Goal: Obtain resource: Download file/media

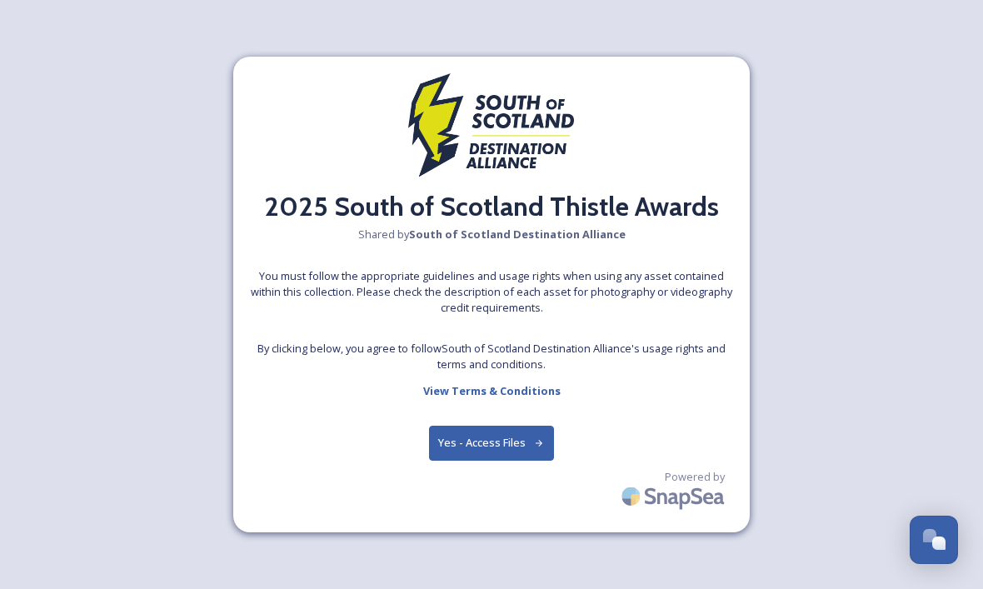
click at [501, 460] on button "Yes - Access Files" at bounding box center [491, 443] width 125 height 34
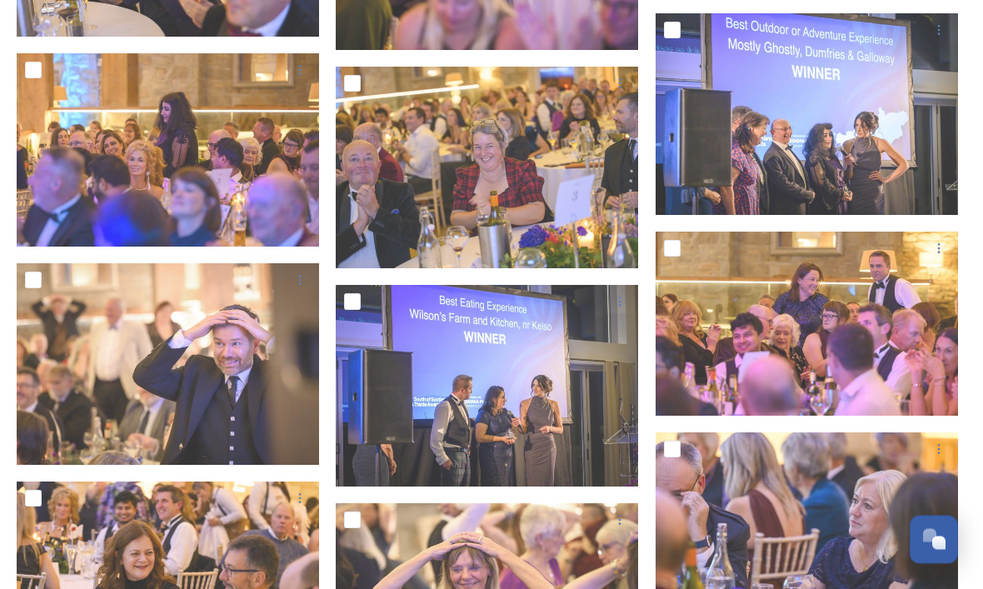
scroll to position [2416, 0]
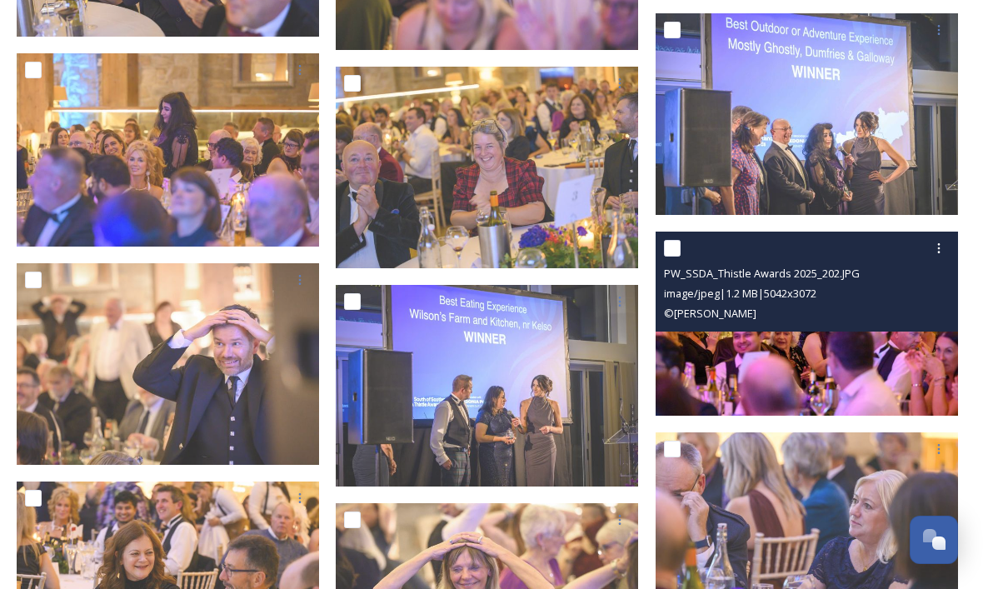
click at [801, 349] on img at bounding box center [807, 324] width 302 height 184
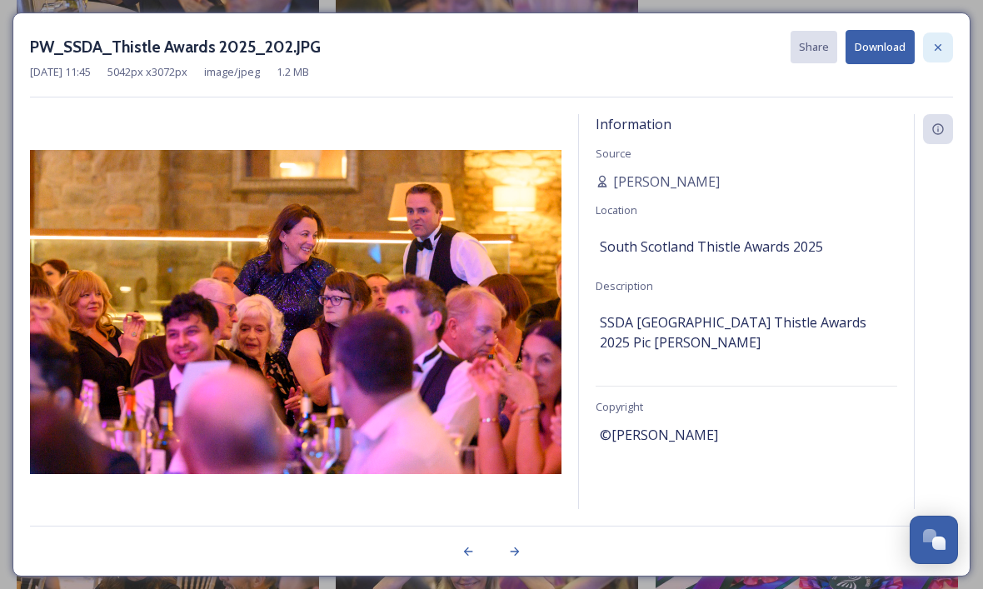
click at [940, 41] on icon at bounding box center [937, 47] width 13 height 13
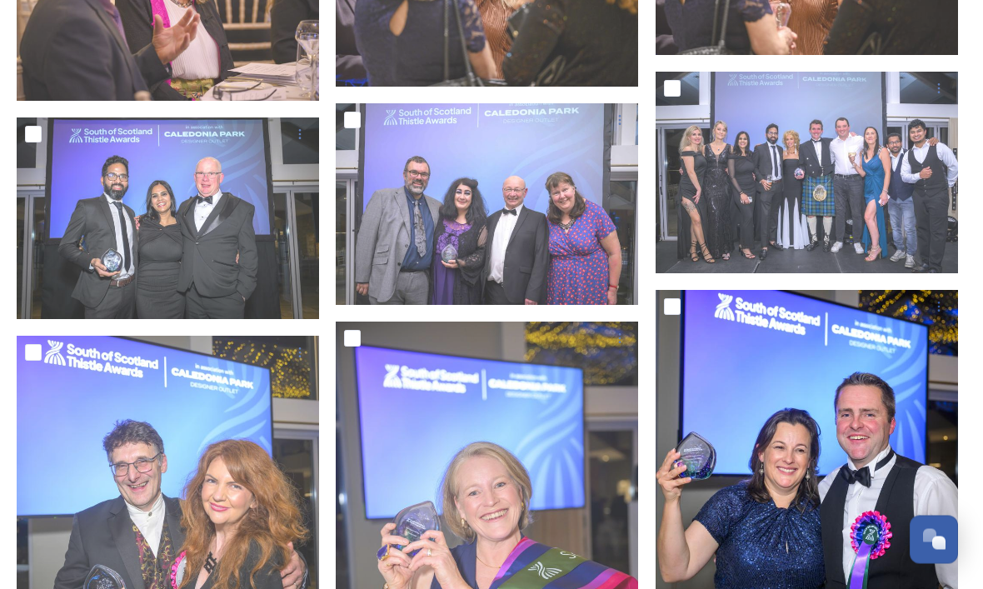
scroll to position [4984, 0]
click at [775, 330] on div at bounding box center [807, 310] width 302 height 40
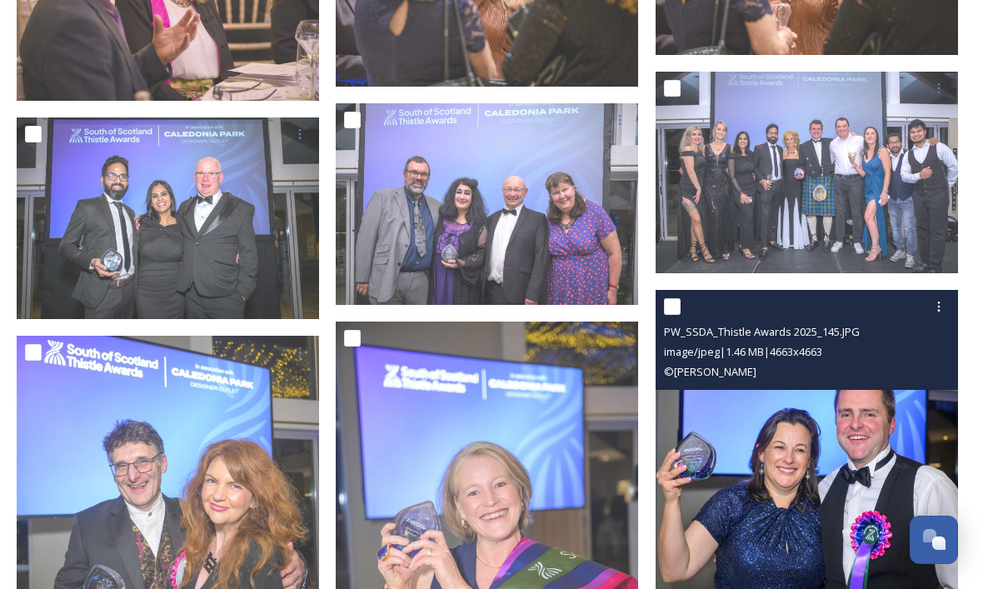
click at [801, 462] on img at bounding box center [807, 441] width 302 height 302
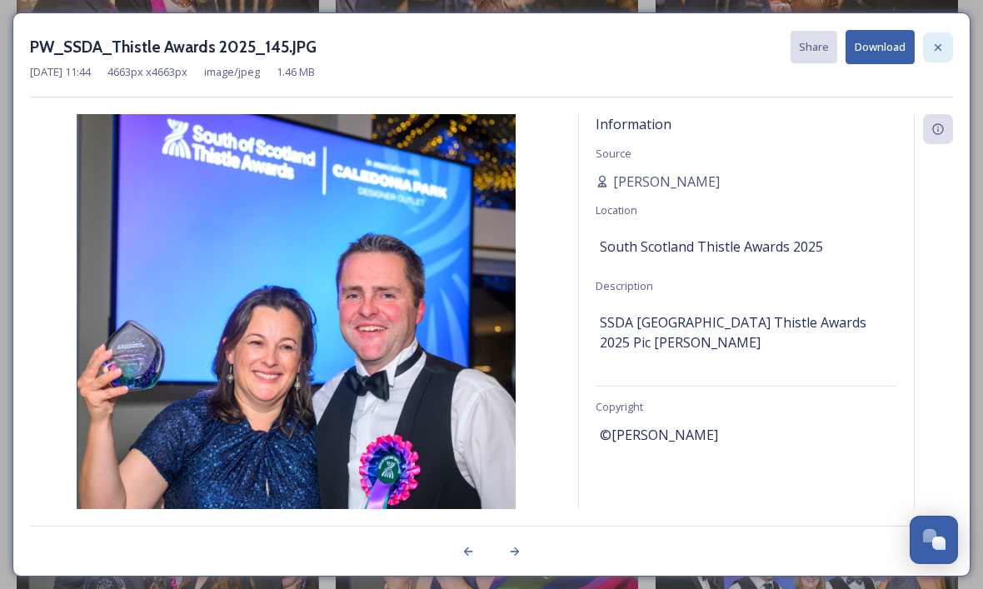
click at [940, 43] on icon at bounding box center [937, 47] width 13 height 13
